Goal: Information Seeking & Learning: Stay updated

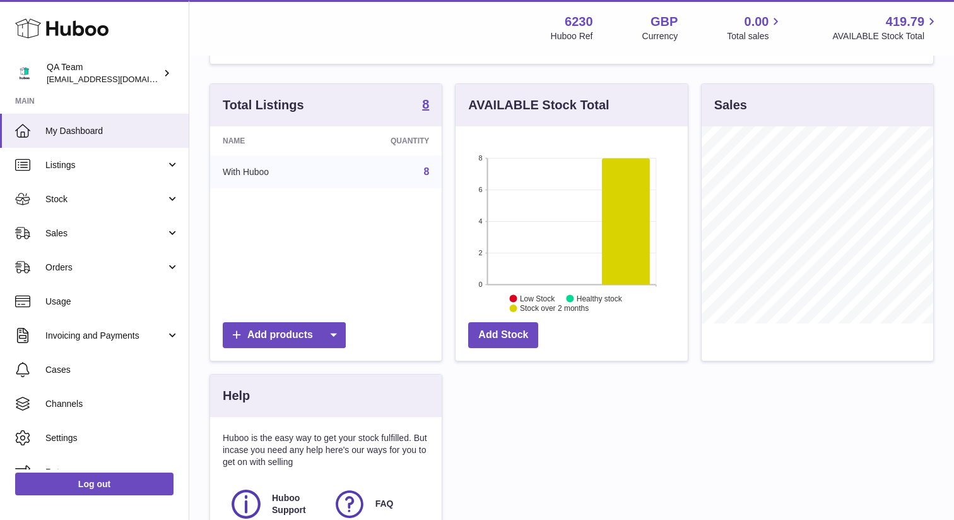
scroll to position [182, 0]
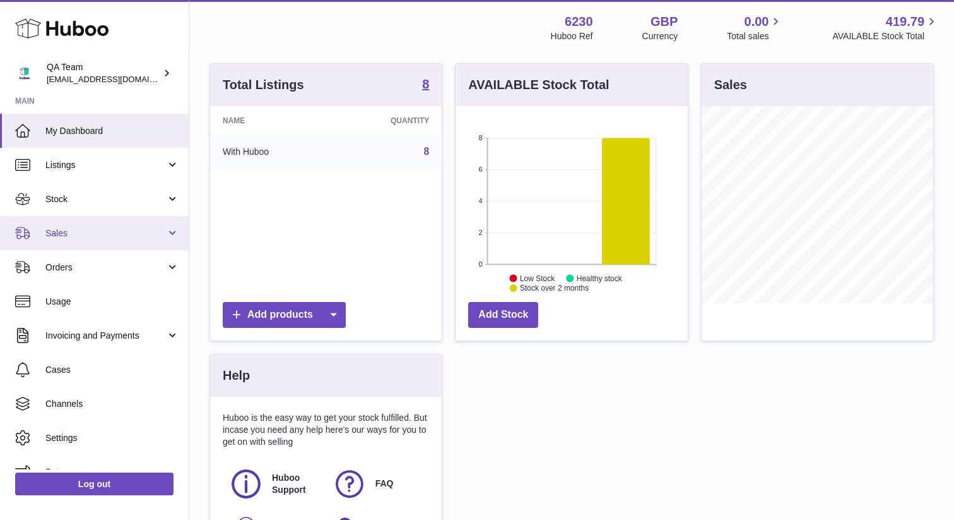
click at [102, 230] on span "Sales" at bounding box center [105, 233] width 121 height 12
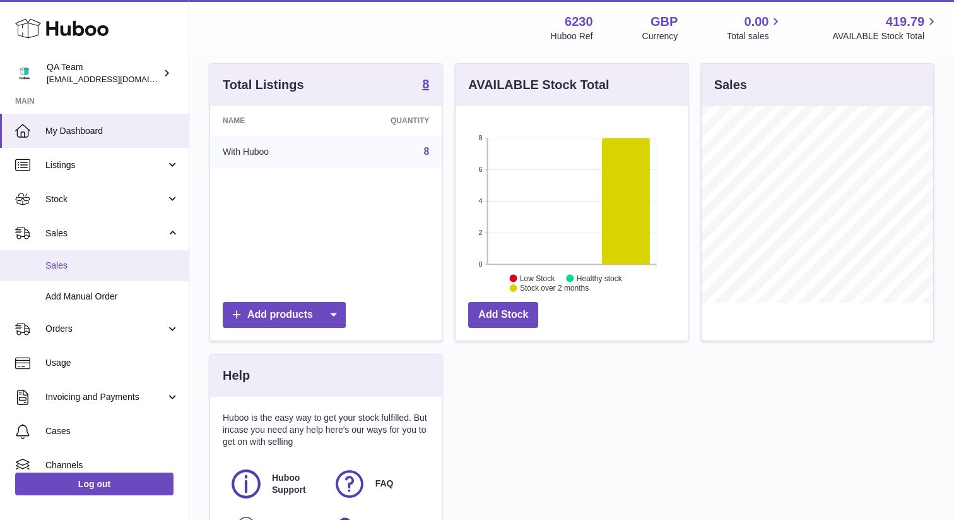
click at [76, 261] on span "Sales" at bounding box center [112, 265] width 134 height 12
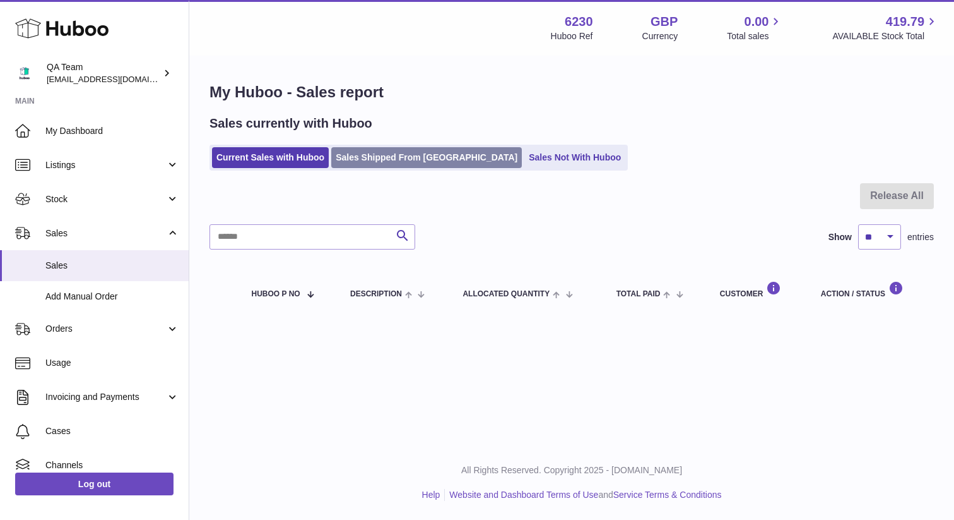
click at [371, 165] on link "Sales Shipped From Huboo" at bounding box center [426, 157] width 191 height 21
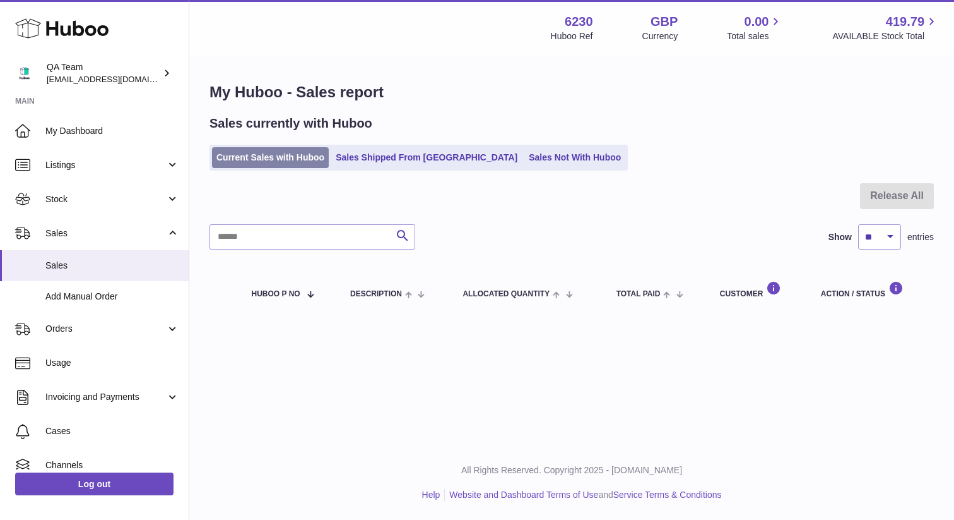
click at [281, 163] on link "Current Sales with Huboo" at bounding box center [270, 157] width 117 height 21
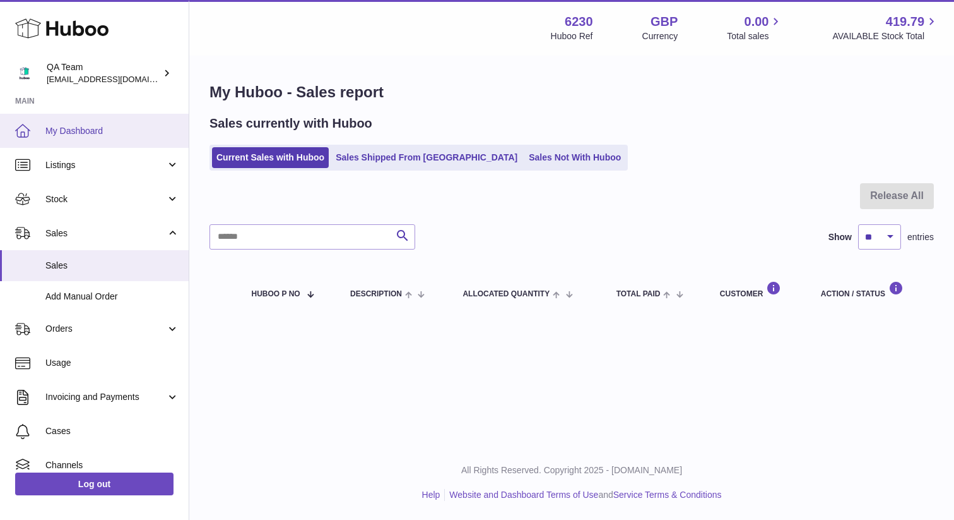
click at [86, 119] on link "My Dashboard" at bounding box center [94, 131] width 189 height 34
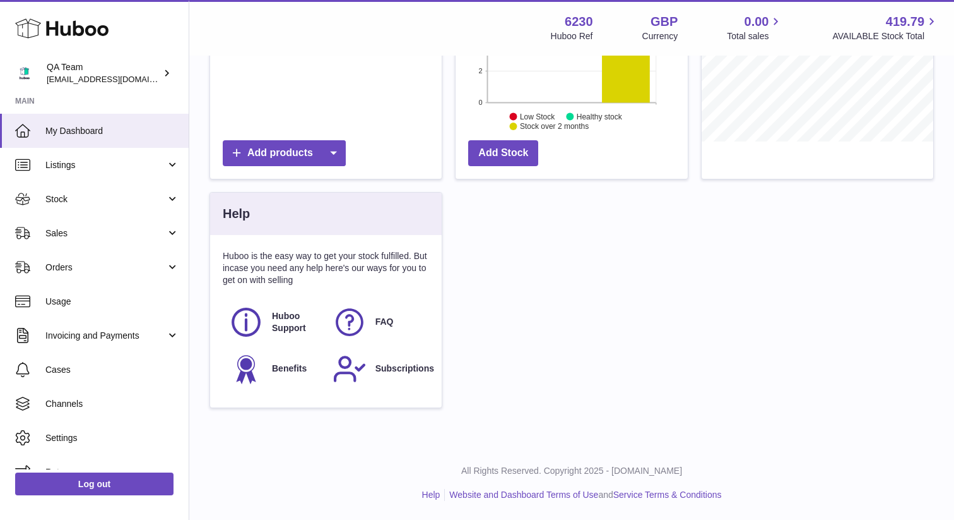
scroll to position [338, 0]
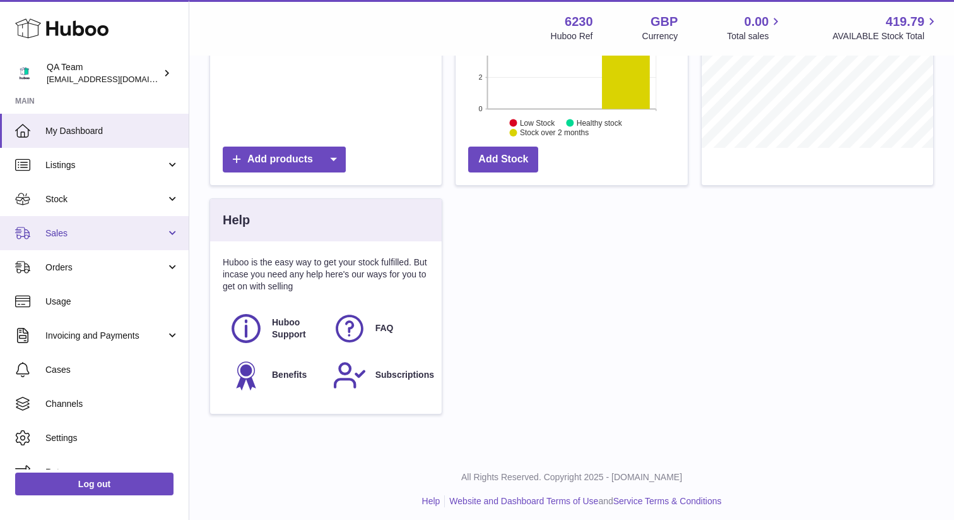
click at [95, 223] on link "Sales" at bounding box center [94, 233] width 189 height 34
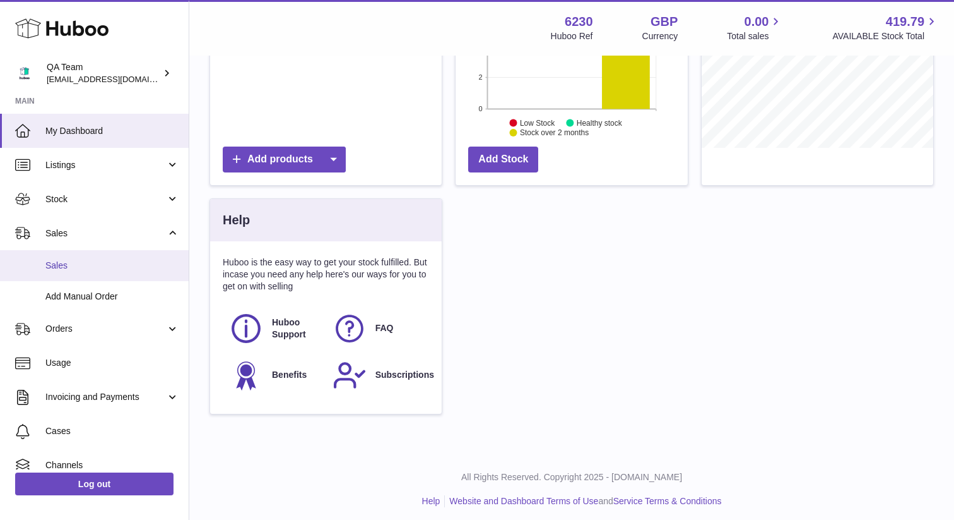
click at [72, 259] on span "Sales" at bounding box center [112, 265] width 134 height 12
